Goal: Task Accomplishment & Management: Use online tool/utility

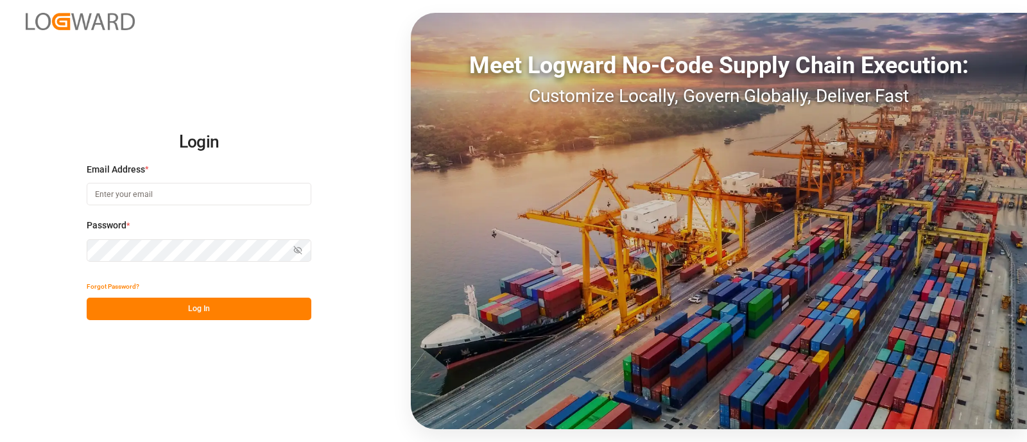
click at [213, 202] on input at bounding box center [199, 194] width 225 height 22
type input "[PERSON_NAME][EMAIL_ADDRESS][PERSON_NAME][DOMAIN_NAME]"
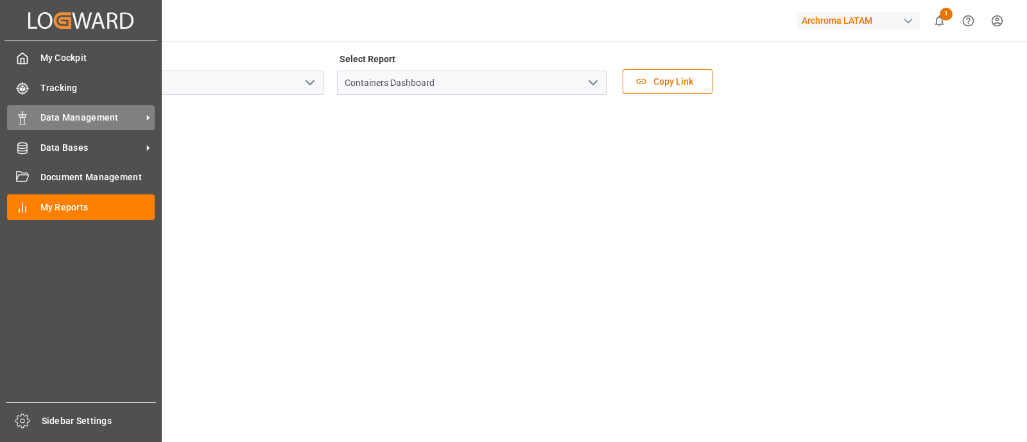
click at [96, 123] on span "Data Management" at bounding box center [90, 117] width 101 height 13
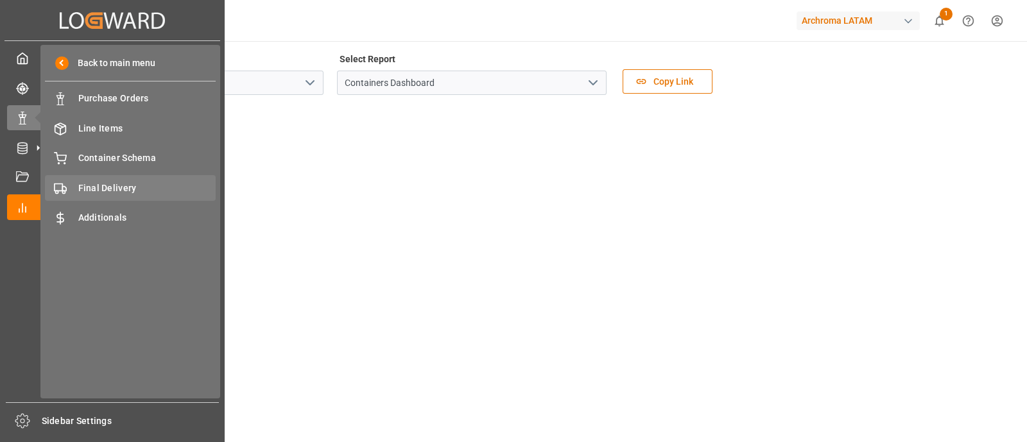
click at [157, 180] on div "Final Delivery Final Delivery" at bounding box center [130, 187] width 171 height 25
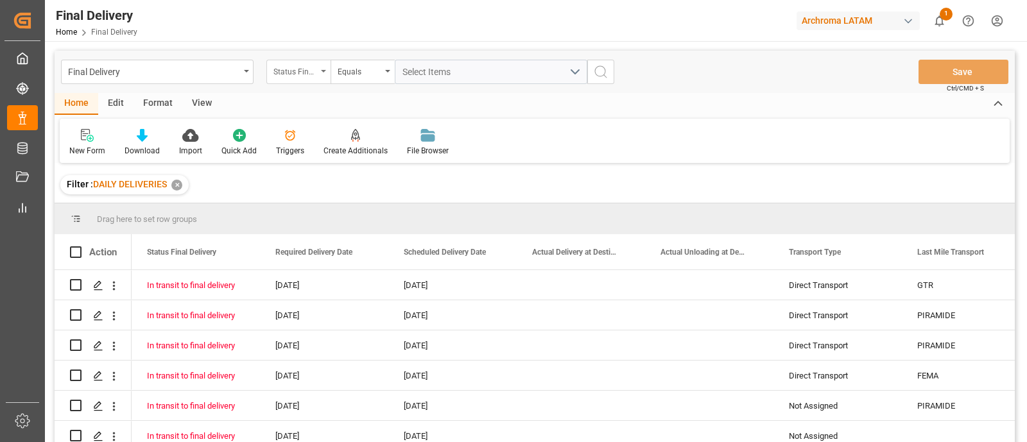
click at [320, 65] on div "Status Final Delivery" at bounding box center [298, 72] width 64 height 24
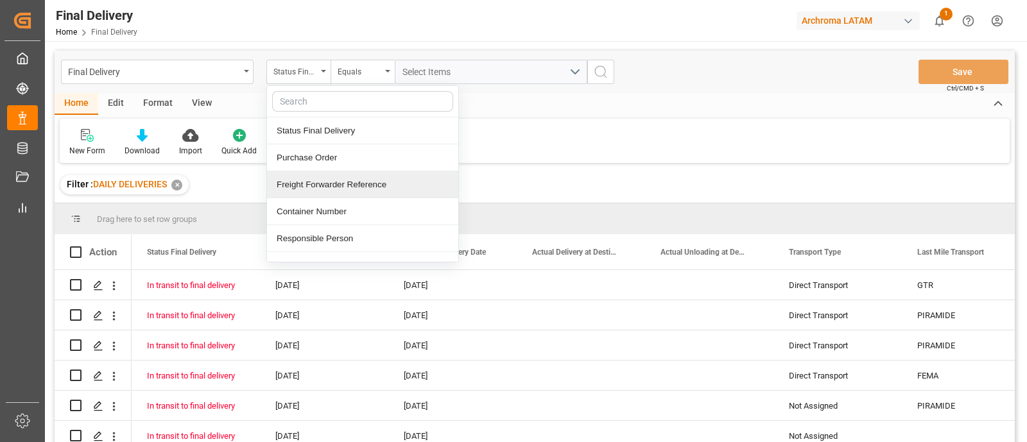
click at [359, 183] on div "Freight Forwarder Reference" at bounding box center [362, 184] width 191 height 27
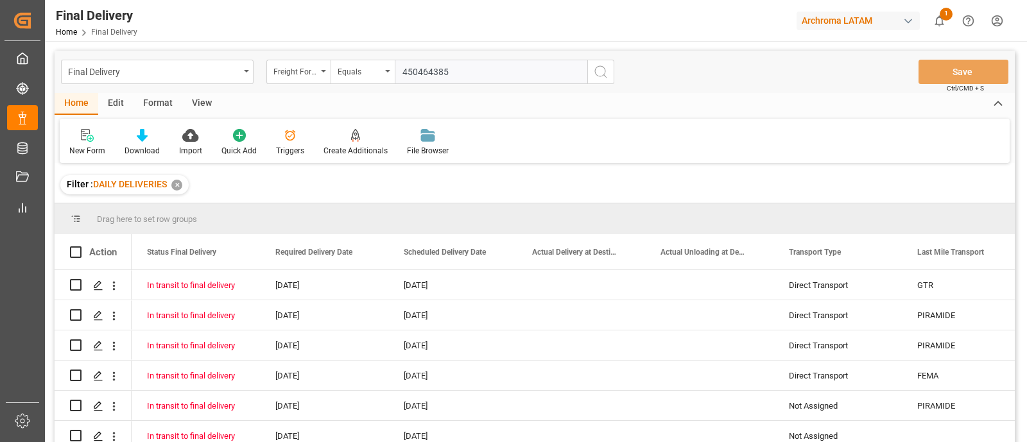
type input "4504643854"
click at [427, 75] on input "4504643854" at bounding box center [491, 72] width 193 height 24
click at [180, 182] on div "✕" at bounding box center [176, 185] width 11 height 11
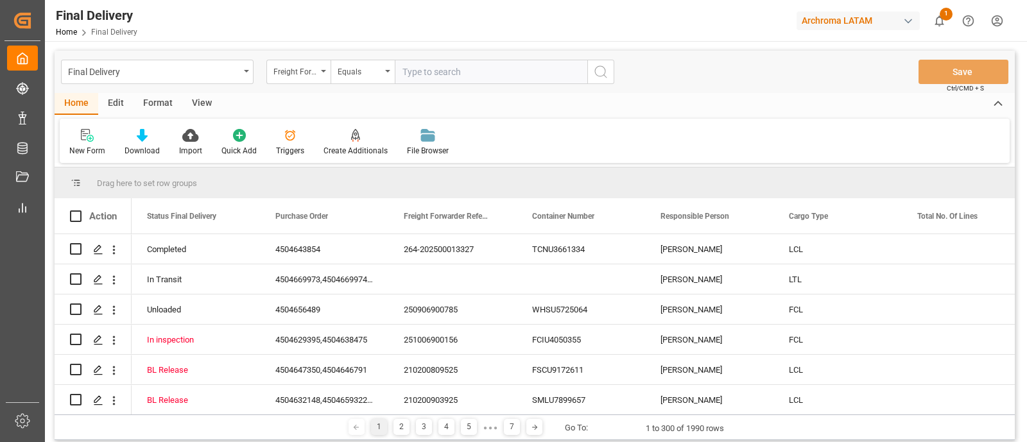
click at [434, 80] on input "text" at bounding box center [491, 72] width 193 height 24
paste input "4504643854"
type input "4504643854"
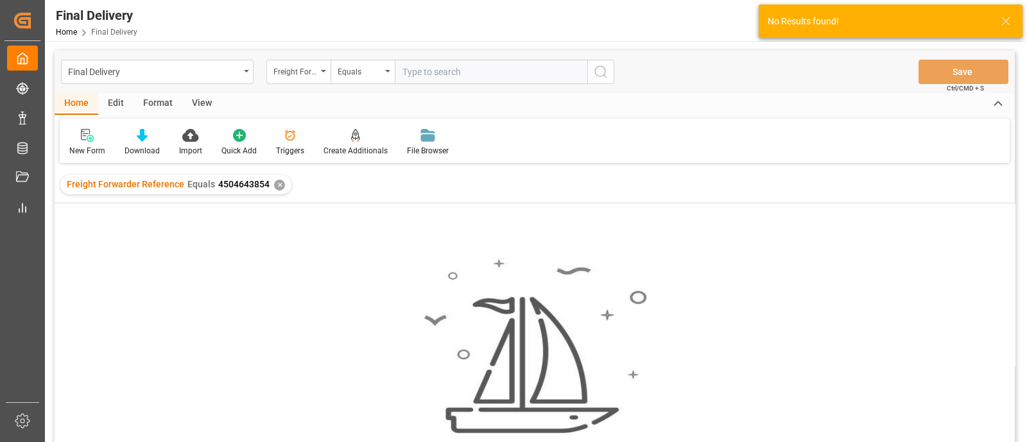
click at [276, 186] on div "✕" at bounding box center [279, 185] width 11 height 11
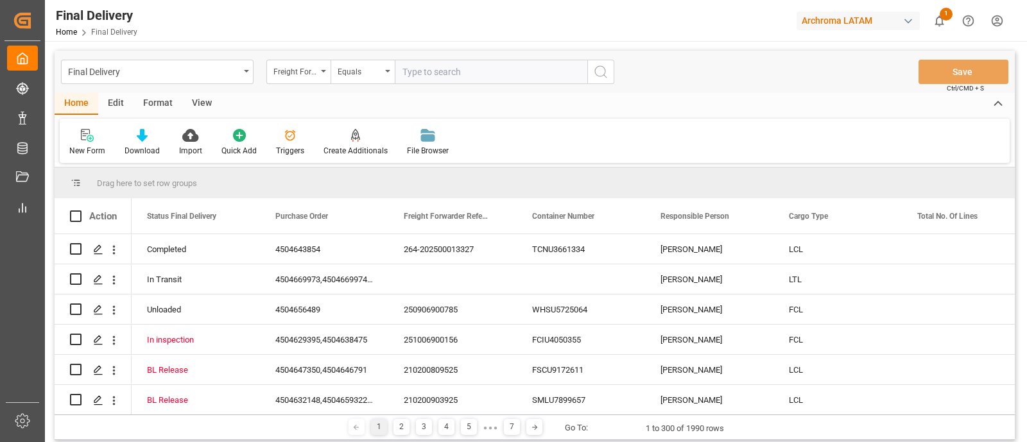
click at [323, 70] on icon "open menu" at bounding box center [323, 71] width 5 height 3
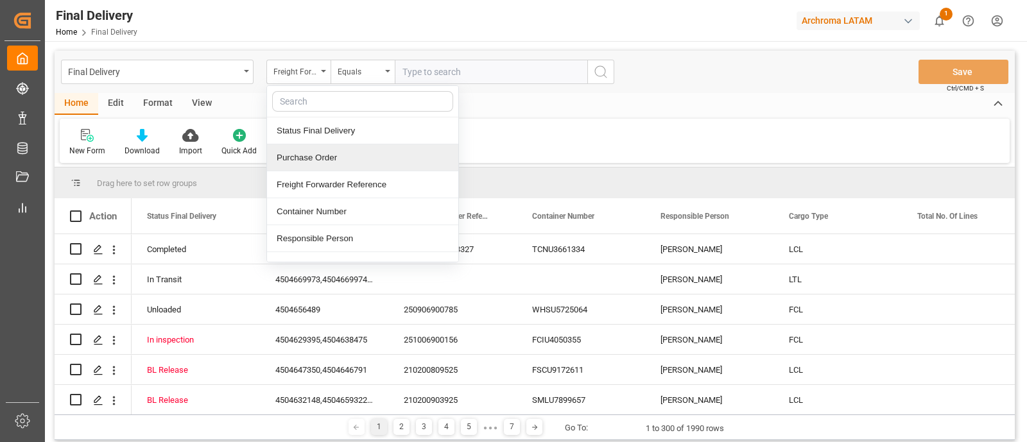
click at [342, 150] on div "Purchase Order" at bounding box center [362, 157] width 191 height 27
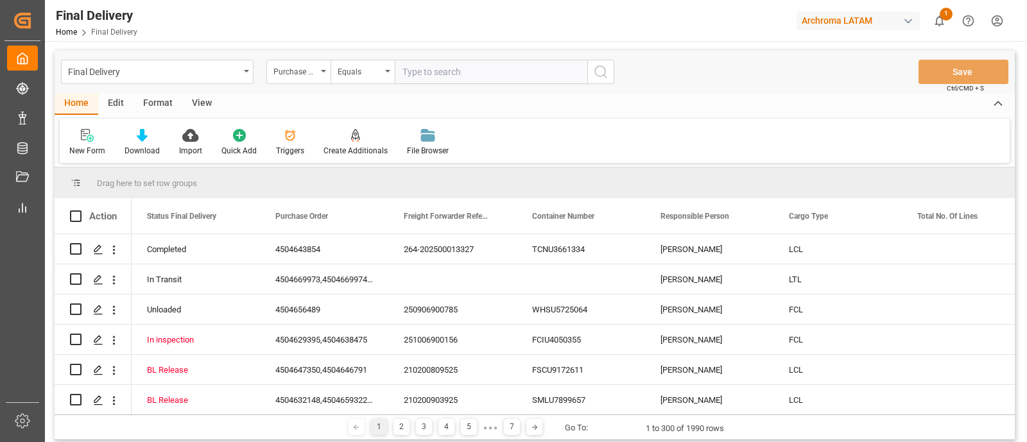
click at [448, 79] on input "text" at bounding box center [491, 72] width 193 height 24
paste input "4504643854"
type input "4504643854"
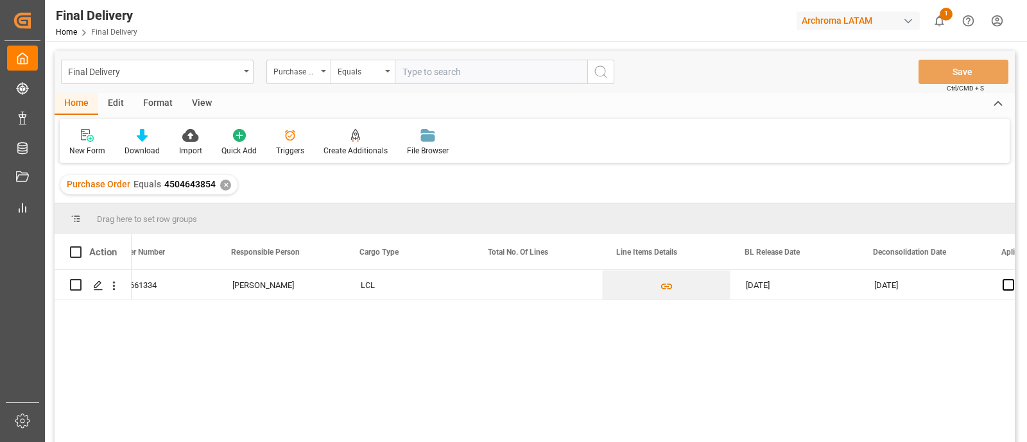
scroll to position [0, 429]
click at [103, 284] on icon "Press SPACE to select this row." at bounding box center [98, 285] width 10 height 10
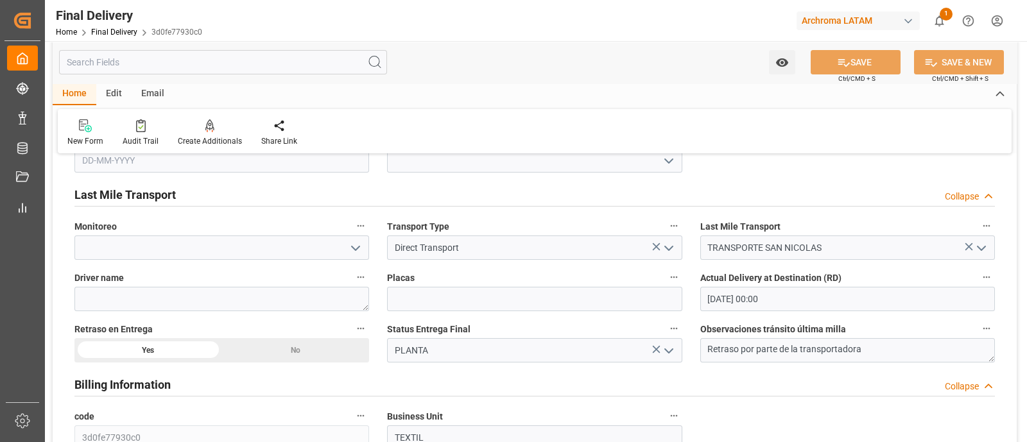
scroll to position [771, 0]
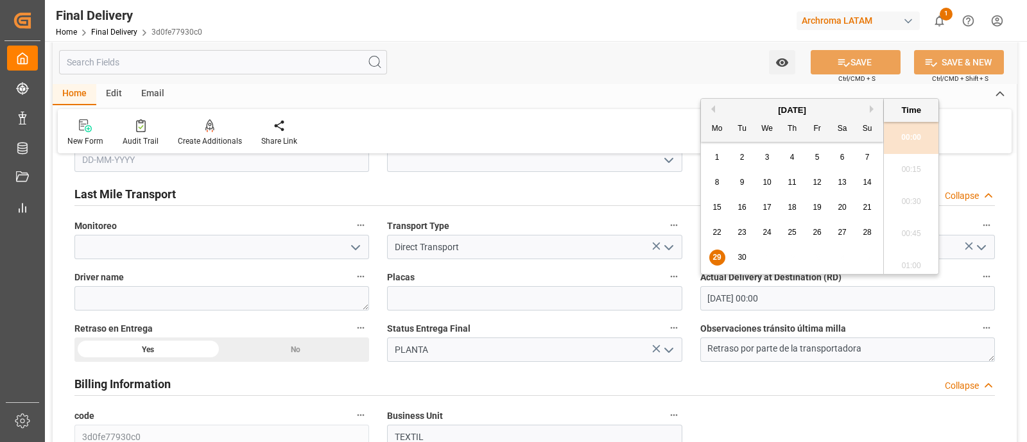
click at [797, 293] on input "29-09-2025 00:00" at bounding box center [847, 298] width 295 height 24
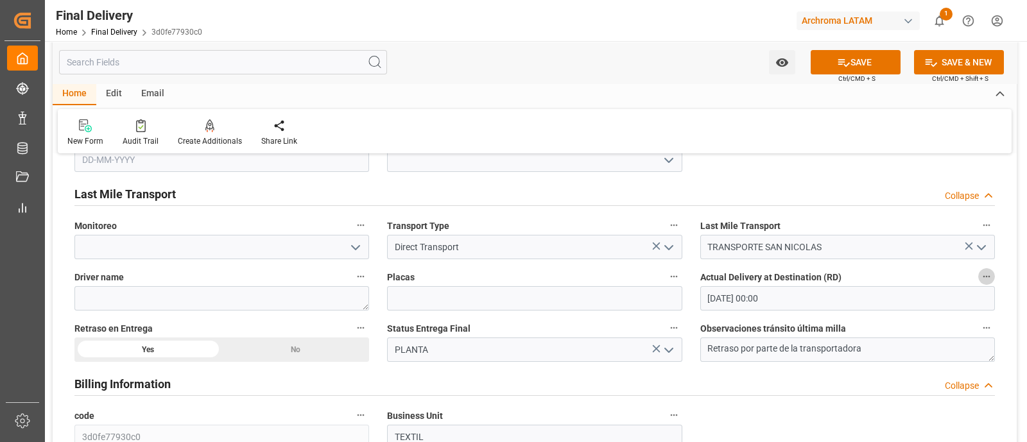
click at [981, 277] on icon "button" at bounding box center [986, 276] width 10 height 10
click at [980, 277] on li "Audits" at bounding box center [983, 274] width 65 height 21
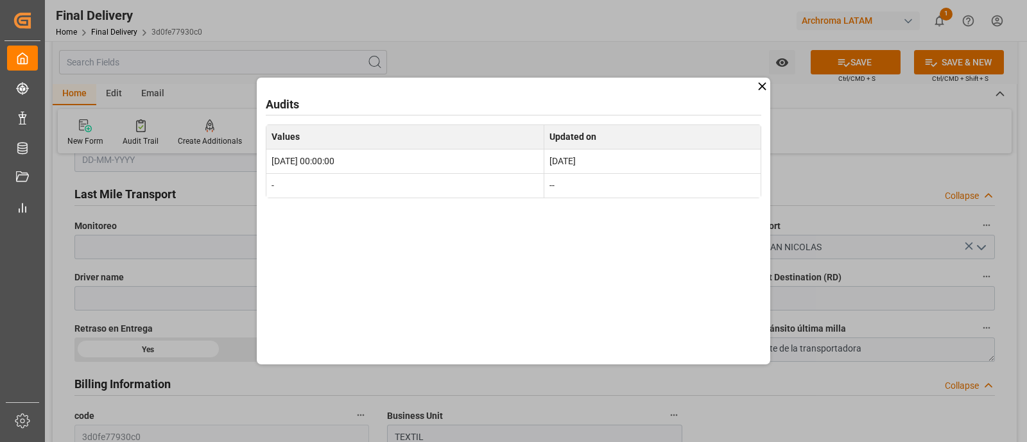
click at [762, 92] on icon at bounding box center [761, 86] width 13 height 13
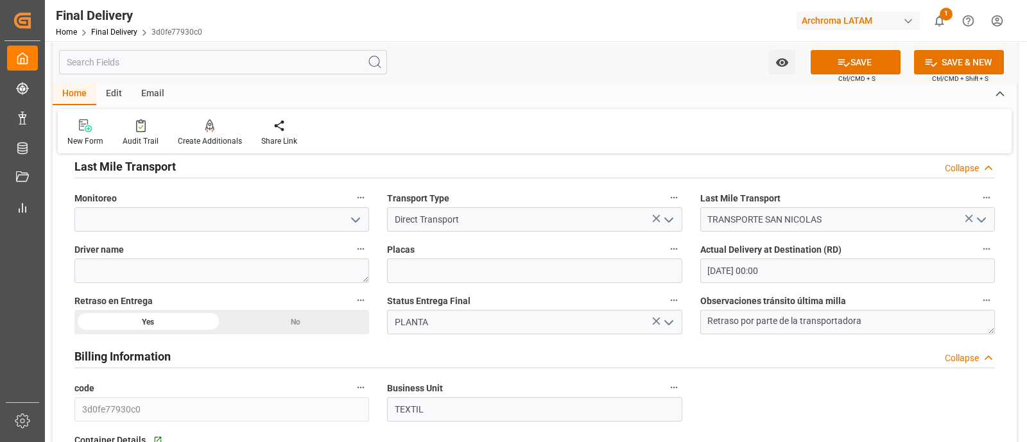
scroll to position [800, 0]
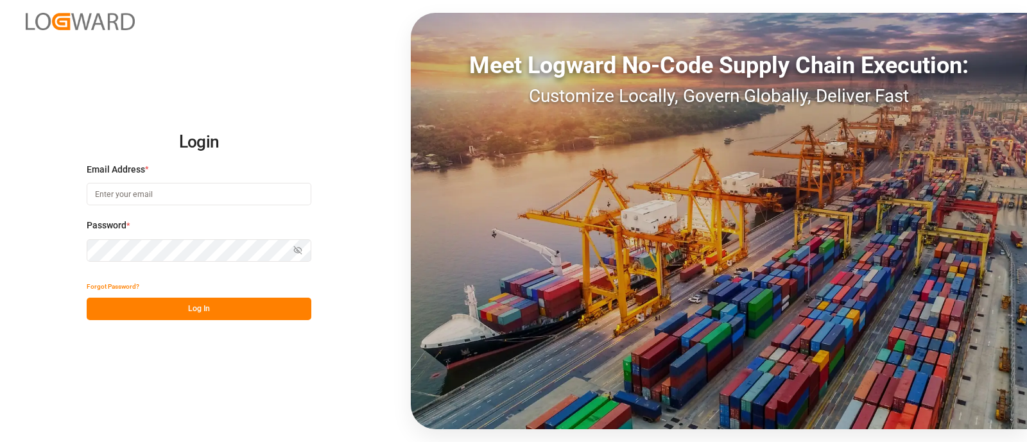
click at [221, 187] on input at bounding box center [199, 194] width 225 height 22
type input "[PERSON_NAME][EMAIL_ADDRESS][PERSON_NAME][DOMAIN_NAME]"
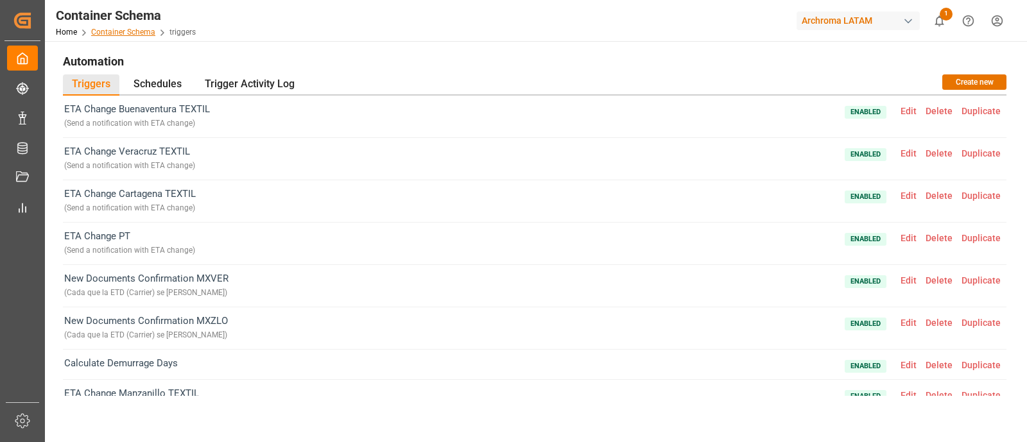
click at [142, 34] on link "Container Schema" at bounding box center [123, 32] width 64 height 9
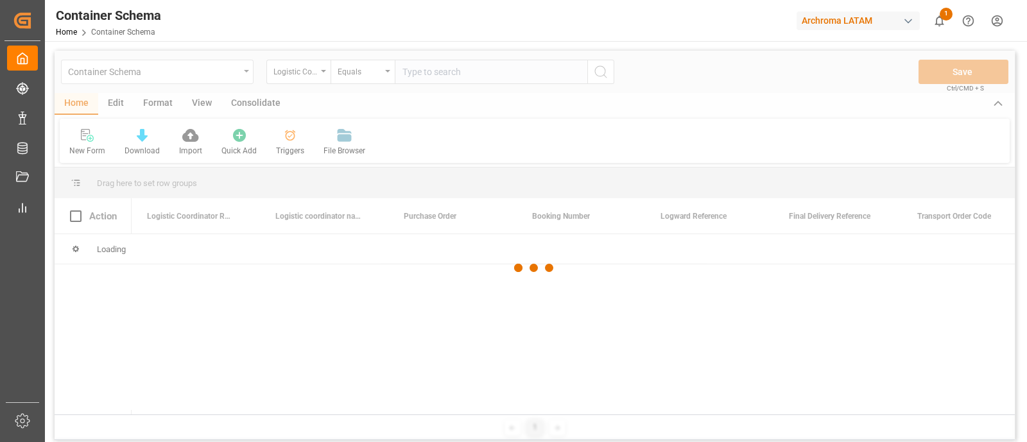
click at [241, 75] on div at bounding box center [535, 268] width 960 height 434
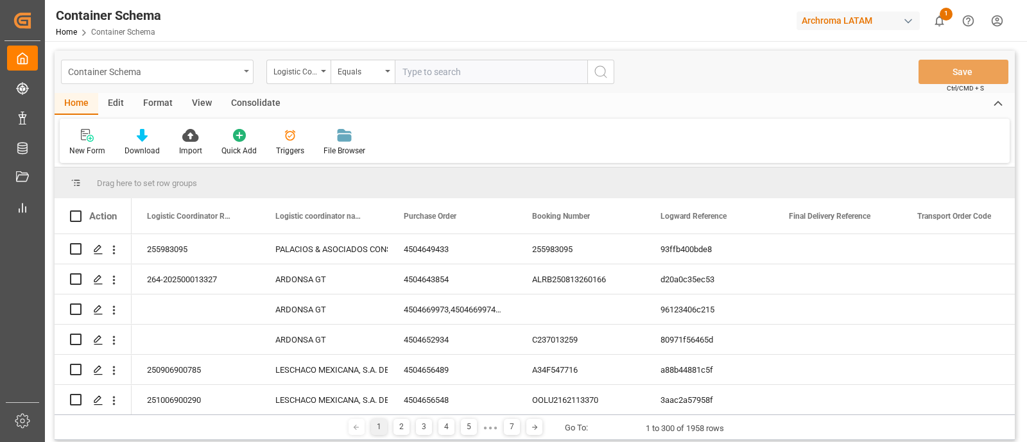
click at [241, 75] on div "Container Schema" at bounding box center [157, 72] width 193 height 24
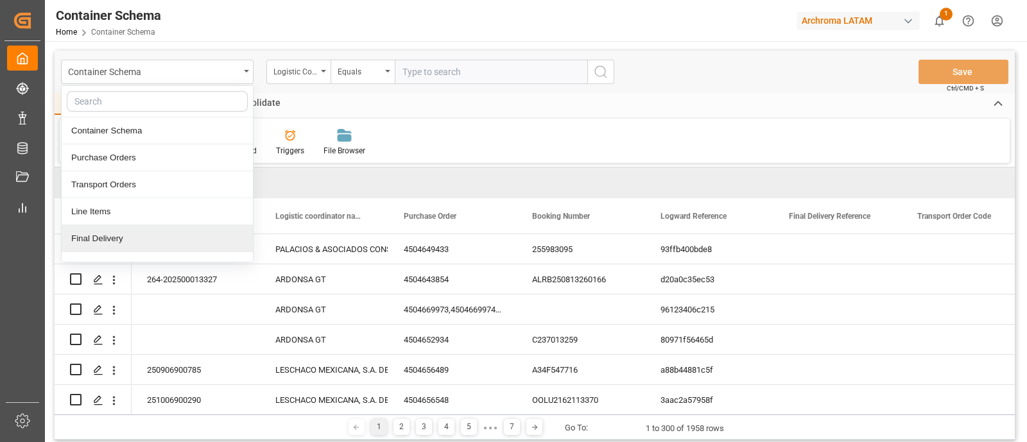
click at [143, 226] on div "Final Delivery" at bounding box center [157, 238] width 191 height 27
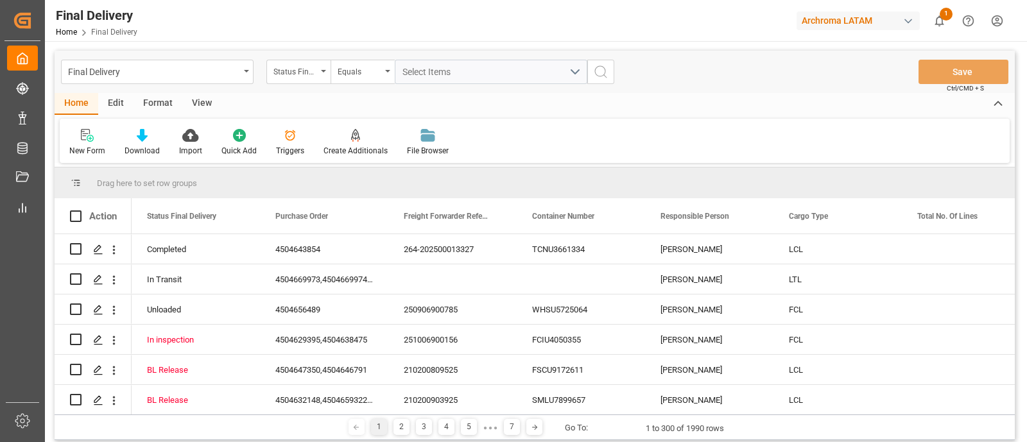
click at [114, 106] on div "Edit" at bounding box center [115, 104] width 35 height 22
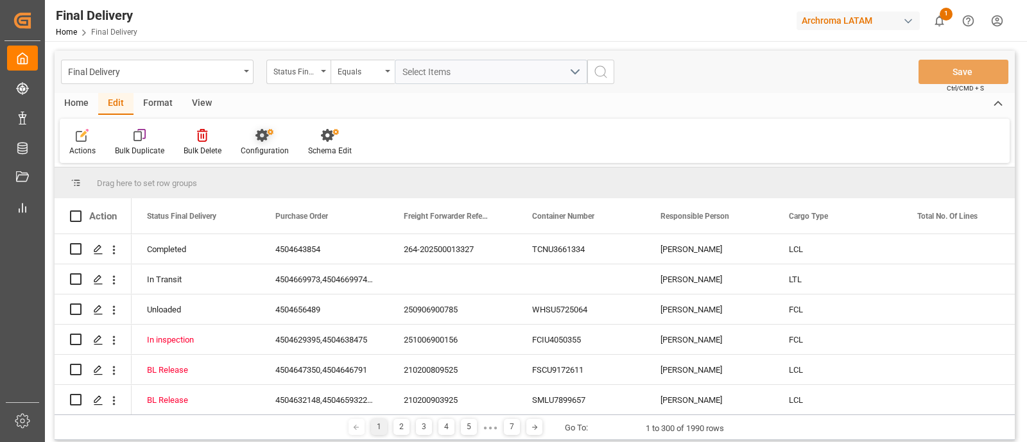
click at [262, 134] on icon at bounding box center [264, 135] width 18 height 13
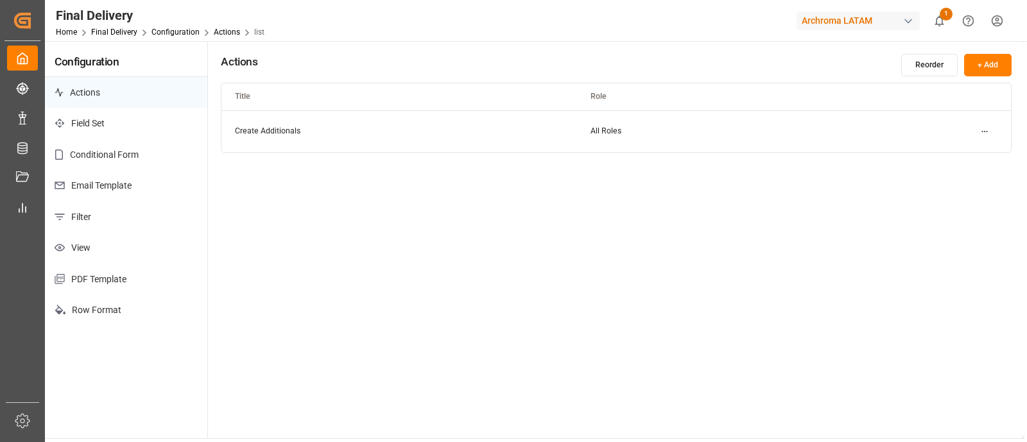
click at [136, 190] on p "Email Template" at bounding box center [126, 185] width 162 height 31
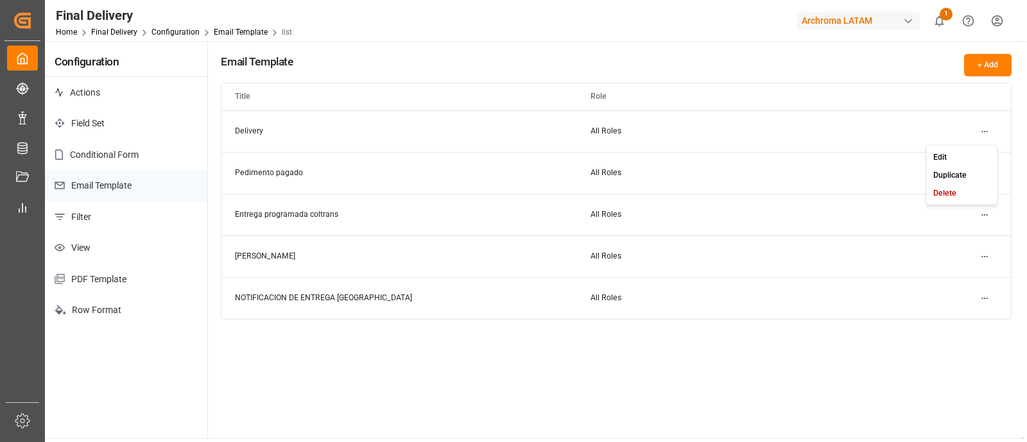
click at [991, 130] on html "Created by potrace 1.15, written by [PERSON_NAME] [DATE]-[DATE] Created by potr…" at bounding box center [513, 221] width 1027 height 442
click at [969, 151] on div "Edit" at bounding box center [962, 157] width 66 height 18
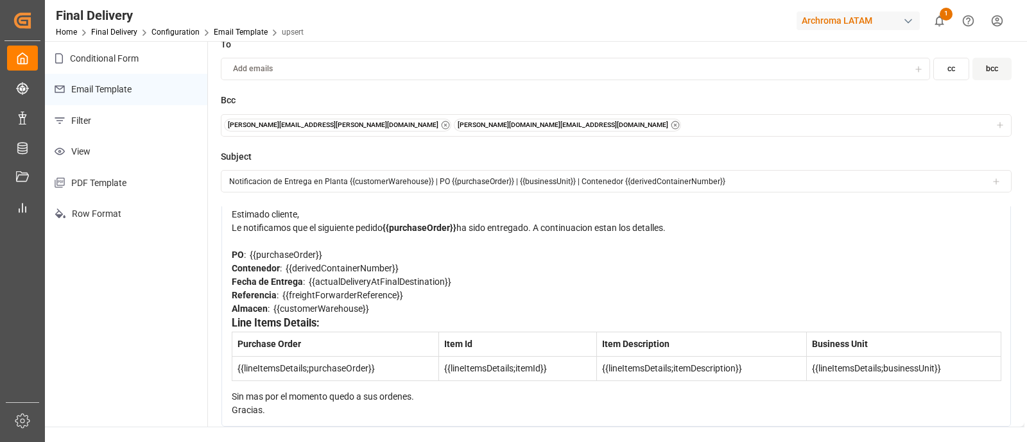
scroll to position [54, 0]
click at [126, 28] on link "Final Delivery" at bounding box center [114, 32] width 46 height 9
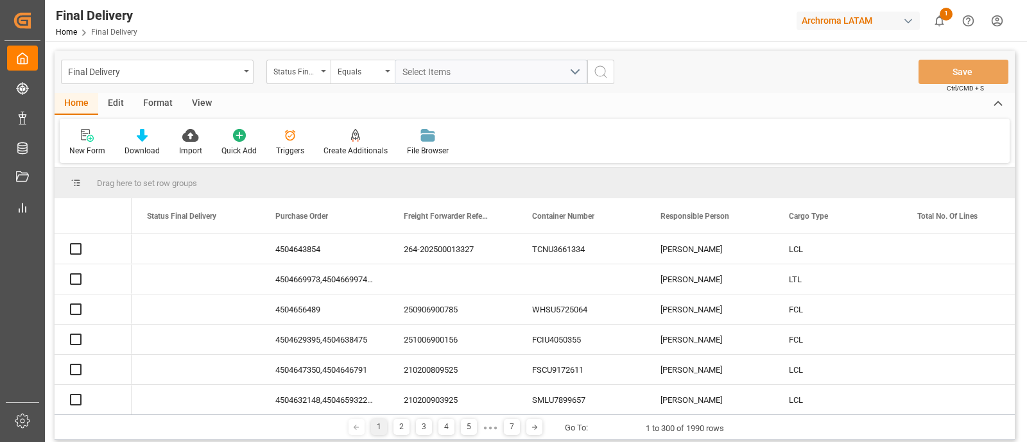
click at [119, 102] on div "Edit" at bounding box center [115, 104] width 35 height 22
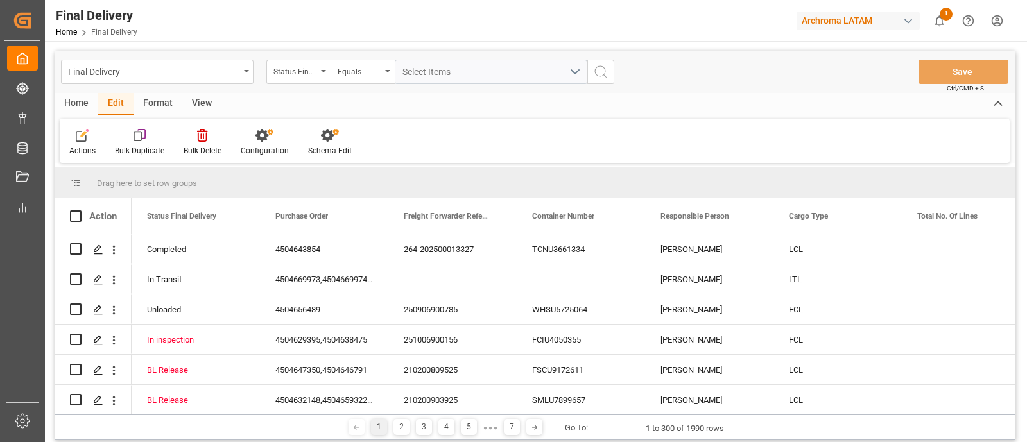
click at [119, 102] on div "Edit" at bounding box center [115, 104] width 35 height 22
click at [324, 155] on div "Schema Edit" at bounding box center [330, 151] width 44 height 12
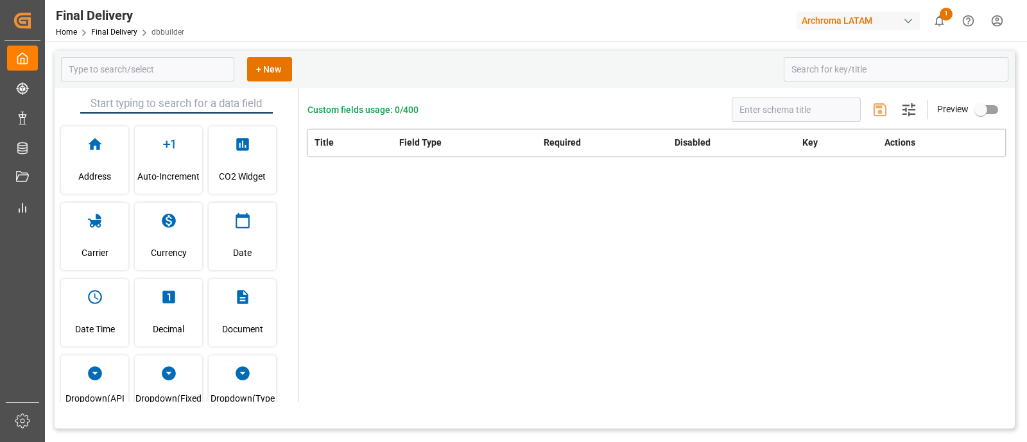
type input "Final Delivery"
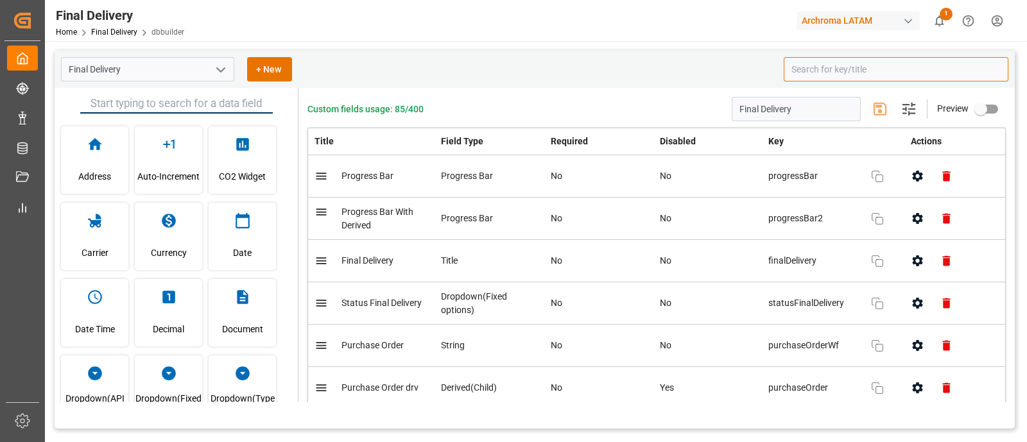
click at [812, 68] on input at bounding box center [895, 69] width 225 height 24
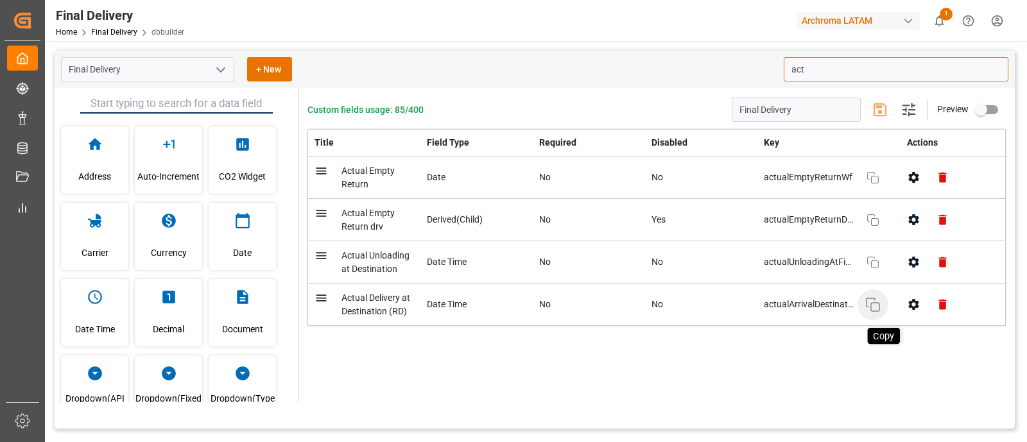
click at [874, 303] on icon "button" at bounding box center [872, 304] width 15 height 15
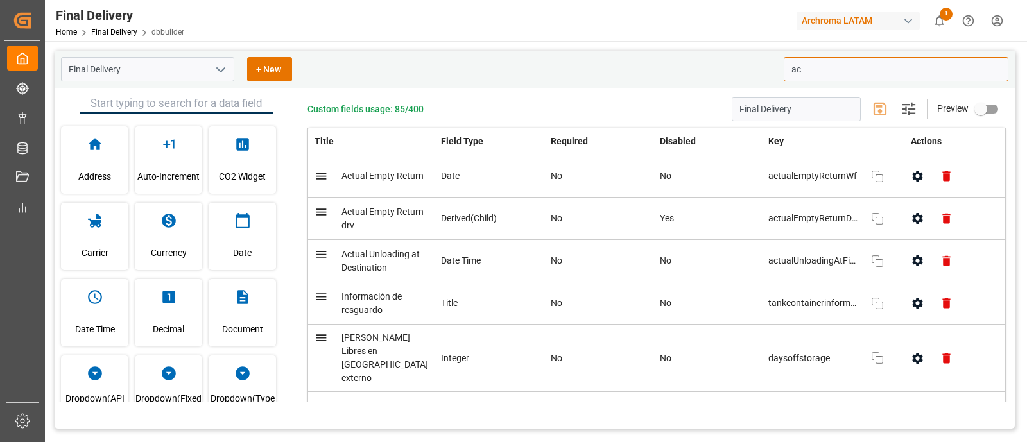
type input "a"
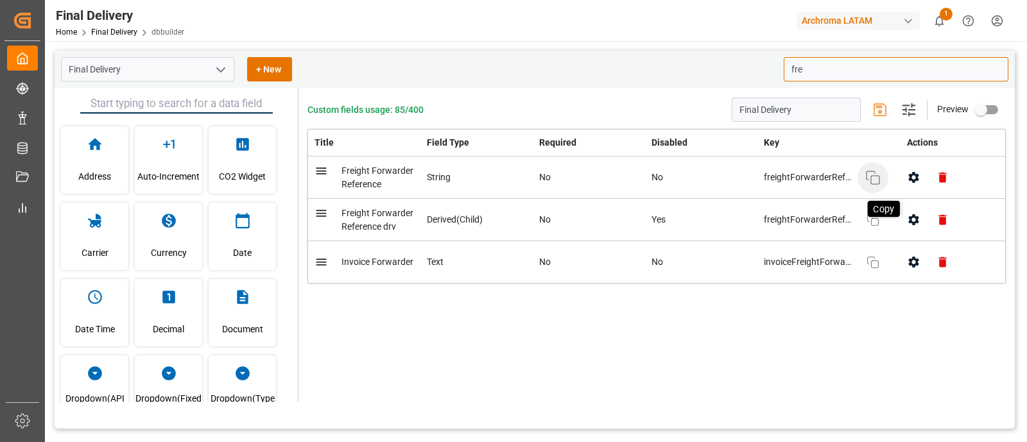
click at [873, 180] on icon "button" at bounding box center [872, 177] width 15 height 15
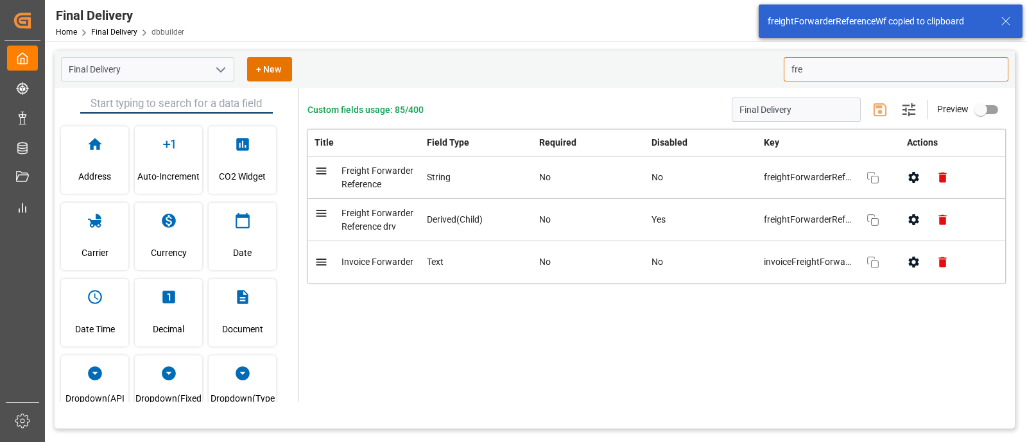
type input "fre"
